Goal: Task Accomplishment & Management: Manage account settings

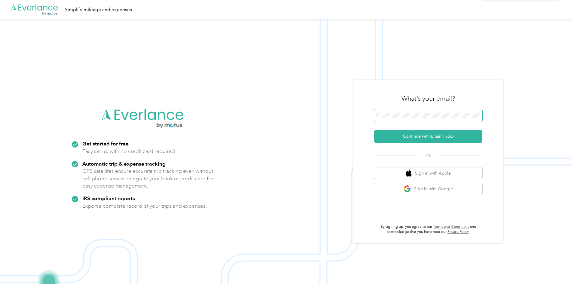
click at [447, 112] on span at bounding box center [428, 115] width 108 height 13
click at [442, 111] on span at bounding box center [428, 115] width 108 height 13
click at [396, 120] on span at bounding box center [428, 115] width 108 height 13
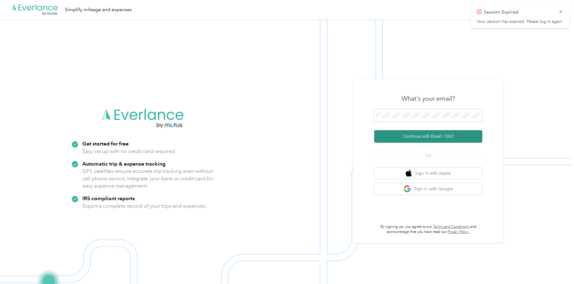
click at [410, 134] on button "Continue with Email / SSO" at bounding box center [428, 136] width 108 height 13
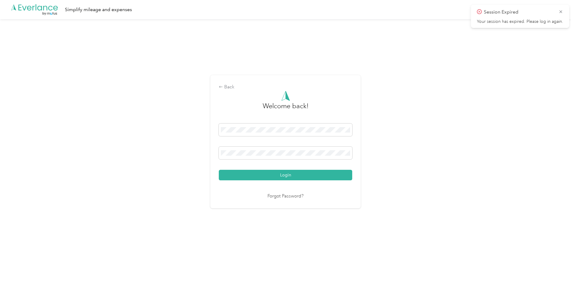
click at [281, 175] on button "Login" at bounding box center [285, 175] width 133 height 11
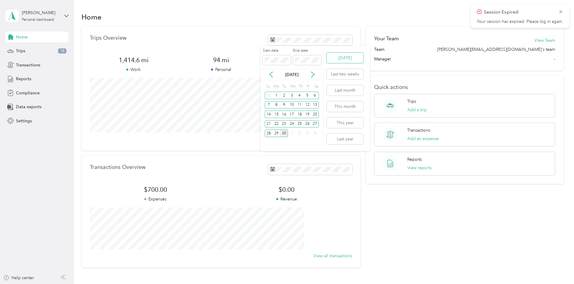
click at [337, 60] on button "[DATE]" at bounding box center [345, 58] width 37 height 11
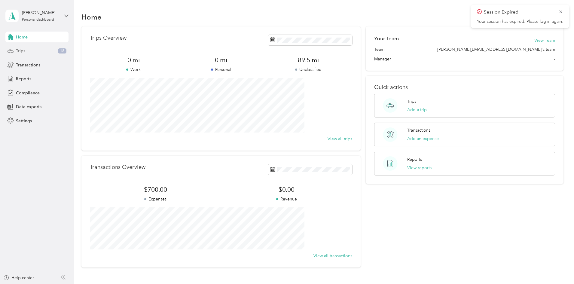
click at [20, 51] on span "Trips" at bounding box center [20, 51] width 9 height 6
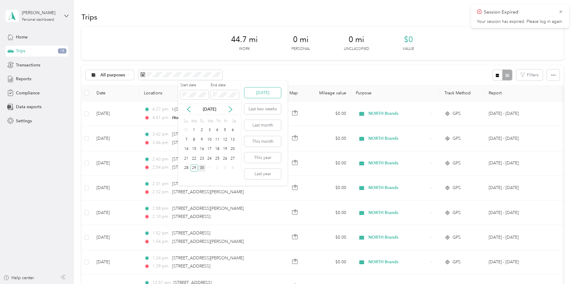
click at [254, 96] on button "[DATE]" at bounding box center [262, 92] width 37 height 11
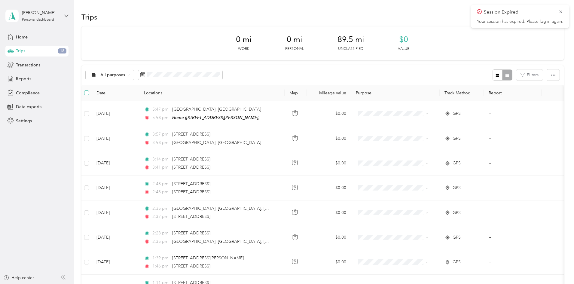
click at [89, 95] on label at bounding box center [86, 93] width 5 height 7
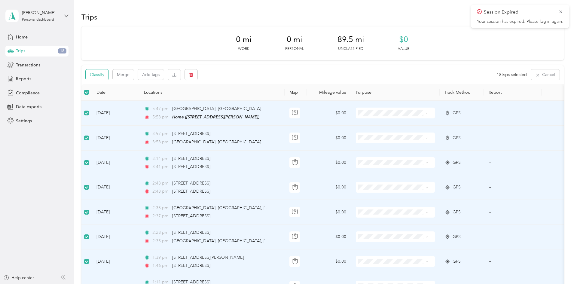
click at [108, 77] on button "Classify" at bounding box center [97, 74] width 23 height 11
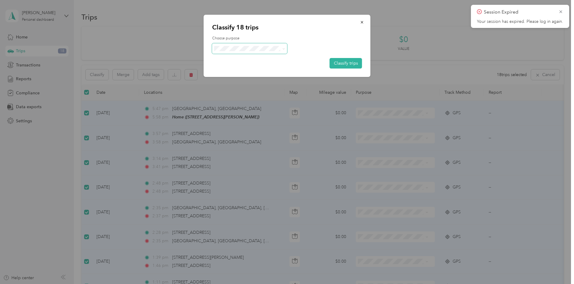
click at [281, 50] on span at bounding box center [282, 48] width 5 height 6
click at [254, 59] on span "NORTH Brands" at bounding box center [255, 59] width 56 height 6
click at [342, 62] on button "Classify trips" at bounding box center [346, 63] width 32 height 11
